Goal: Information Seeking & Learning: Learn about a topic

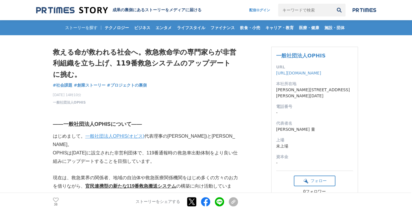
click at [81, 26] on div "ストーリーを探す テクノロジー ビジネス エンタメ ライフスタイル ファイナンス 飲食・小売 キャリア・教育 医療・健康 施設・団体" at bounding box center [206, 27] width 340 height 15
drag, startPoint x: 90, startPoint y: 27, endPoint x: 92, endPoint y: 24, distance: 3.3
click at [92, 24] on div "ストーリーを探す テクノロジー ビジネス エンタメ ライフスタイル ファイナンス 飲食・小売 キャリア・教育 医療・健康 施設・団体" at bounding box center [206, 27] width 340 height 15
